Goal: Navigation & Orientation: Find specific page/section

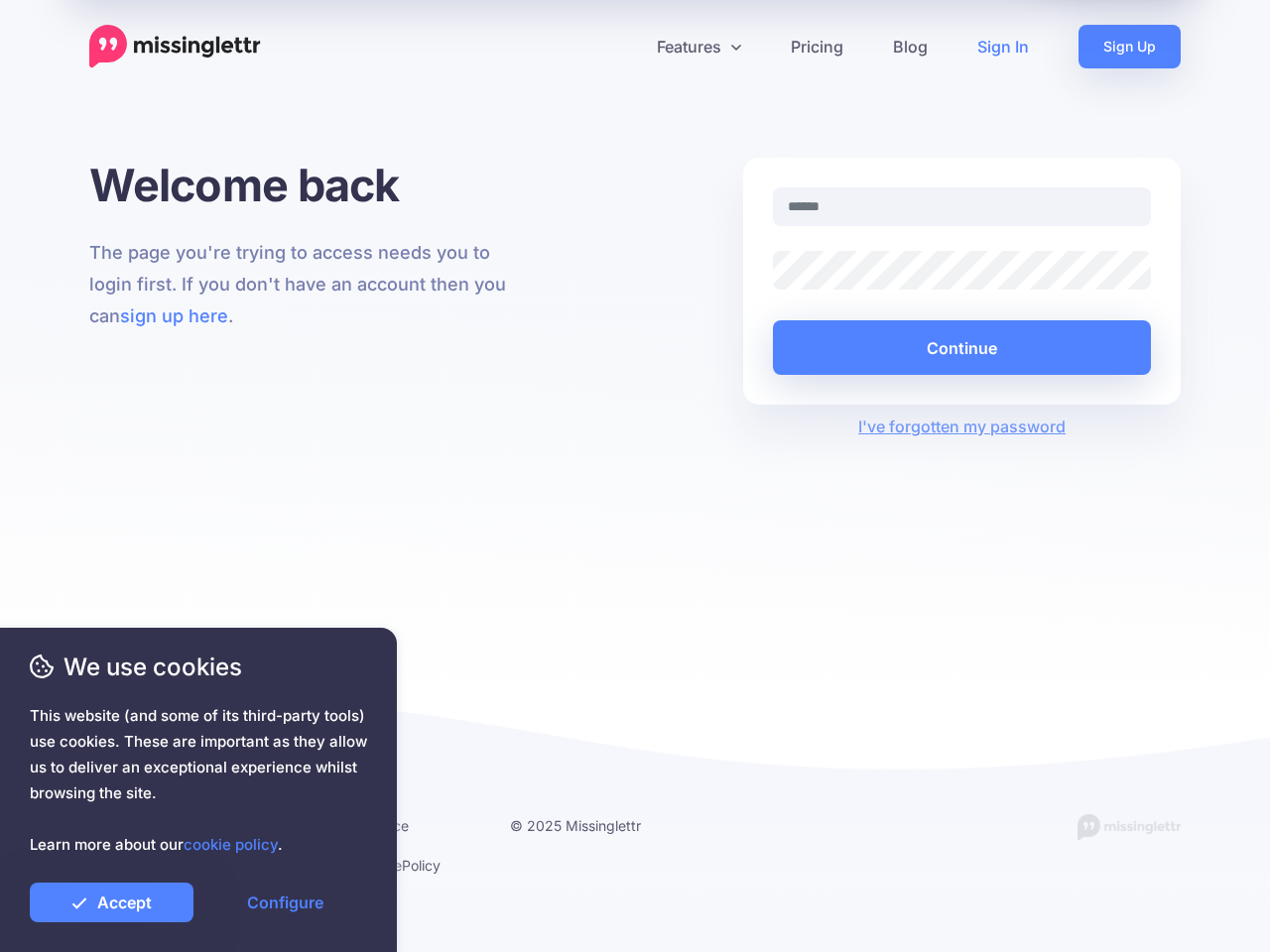
click at [635, 476] on div "Welcome back The page you're trying to access needs you to login first. If you …" at bounding box center [635, 422] width 1270 height 529
click at [627, 47] on icon at bounding box center [627, 47] width 10 height 10
click at [699, 47] on link "Features" at bounding box center [699, 47] width 134 height 44
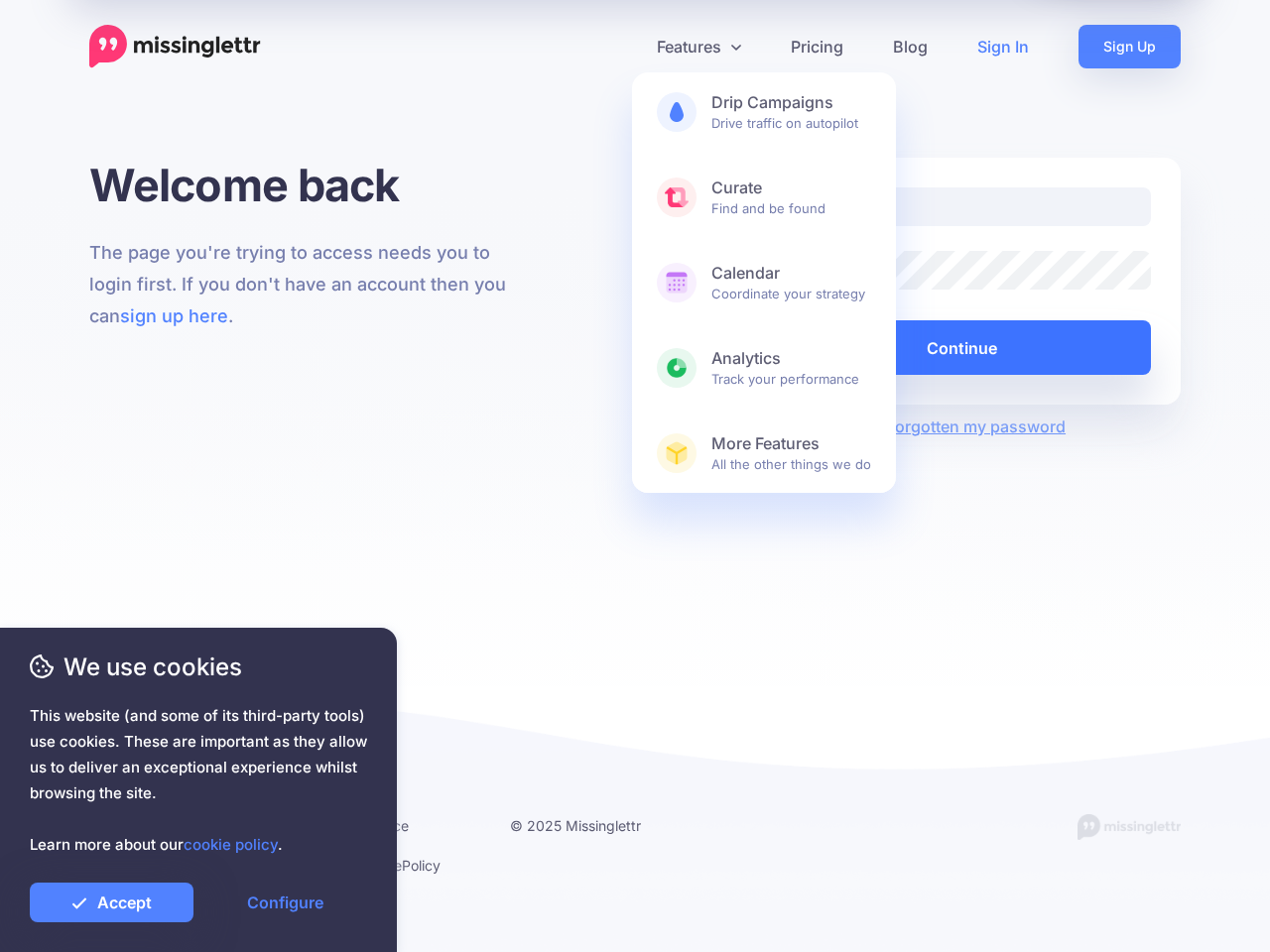
click at [961, 347] on button "Continue" at bounding box center [961, 347] width 378 height 55
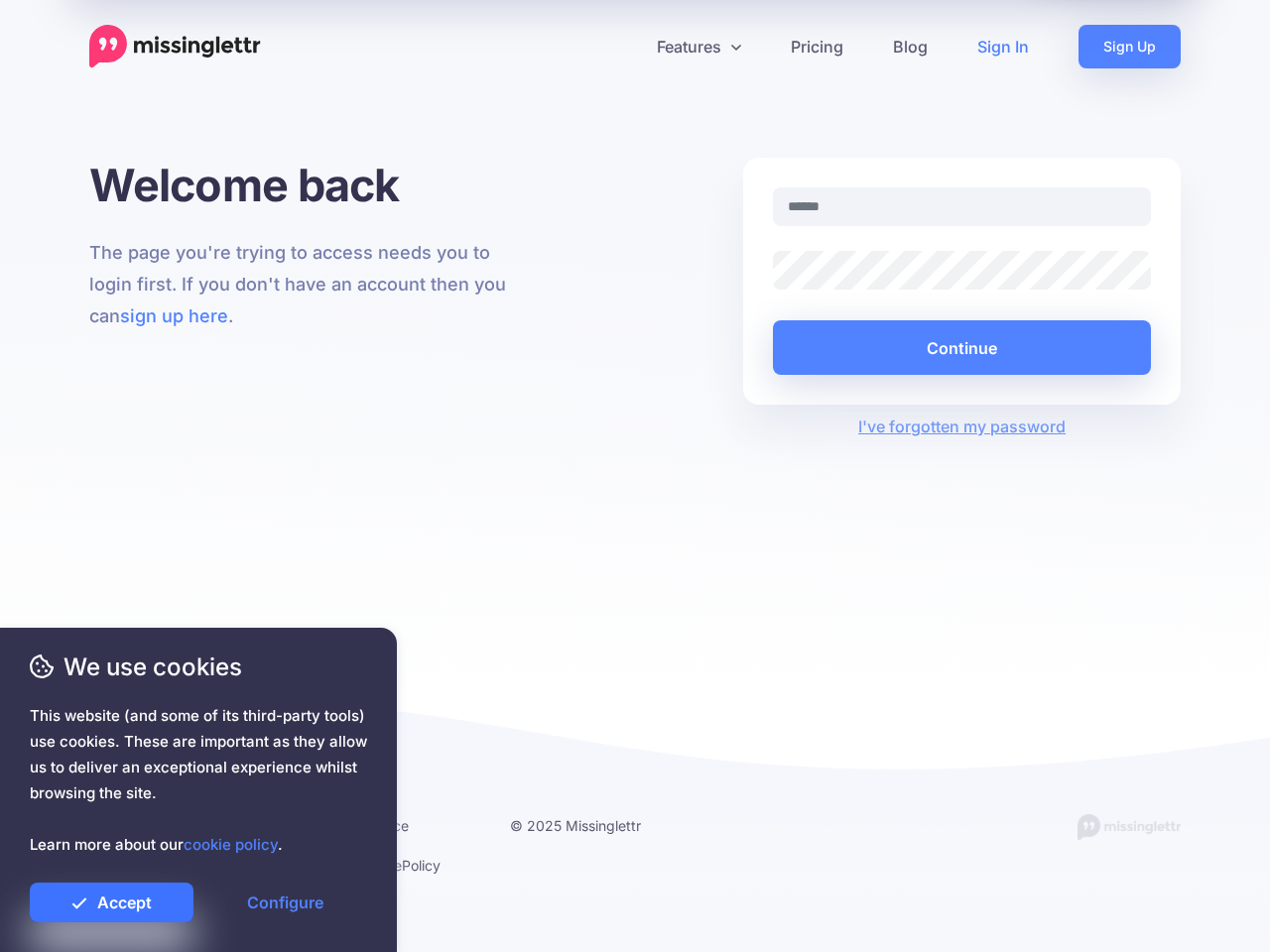
click at [111, 902] on link "Accept" at bounding box center [112, 902] width 164 height 40
click at [285, 902] on link "Configure" at bounding box center [286, 902] width 164 height 40
